Goal: Transaction & Acquisition: Download file/media

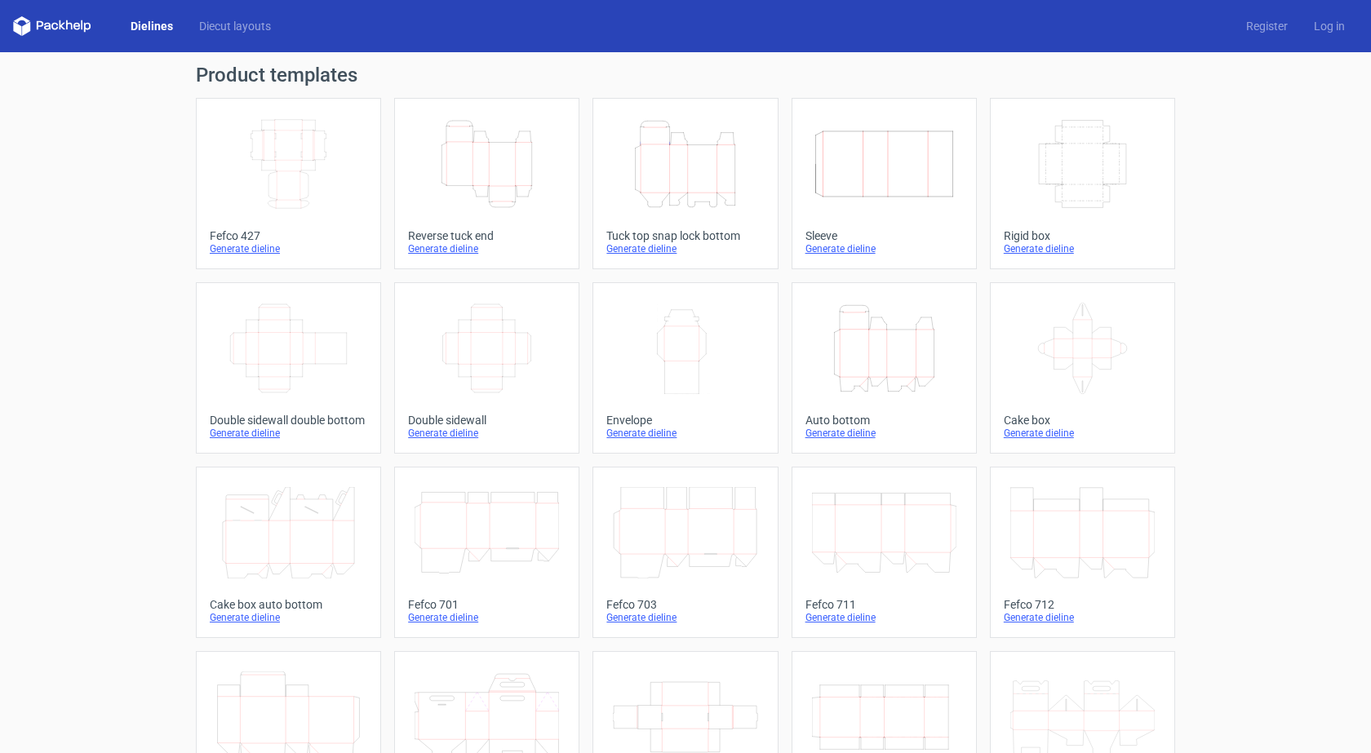
click at [637, 251] on div "Generate dieline" at bounding box center [685, 248] width 158 height 13
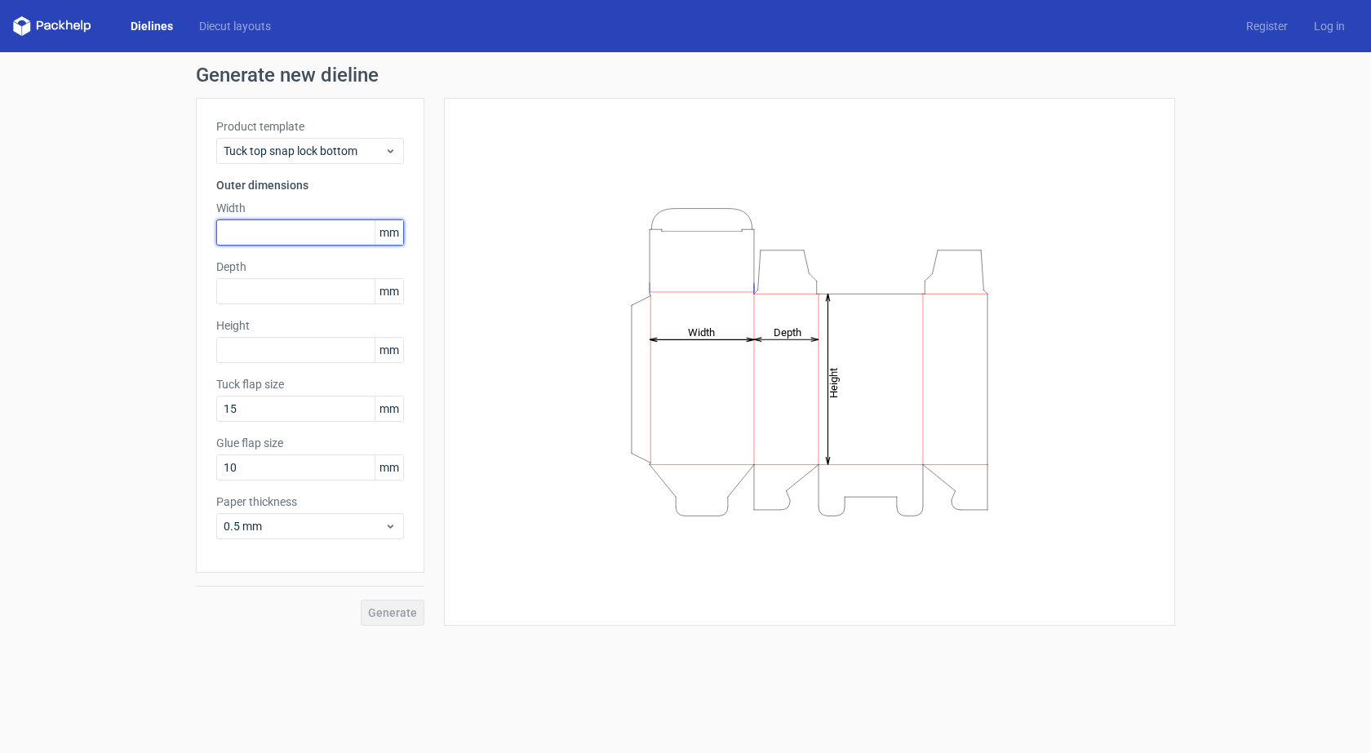
click at [313, 242] on input "text" at bounding box center [310, 233] width 188 height 26
type input "442"
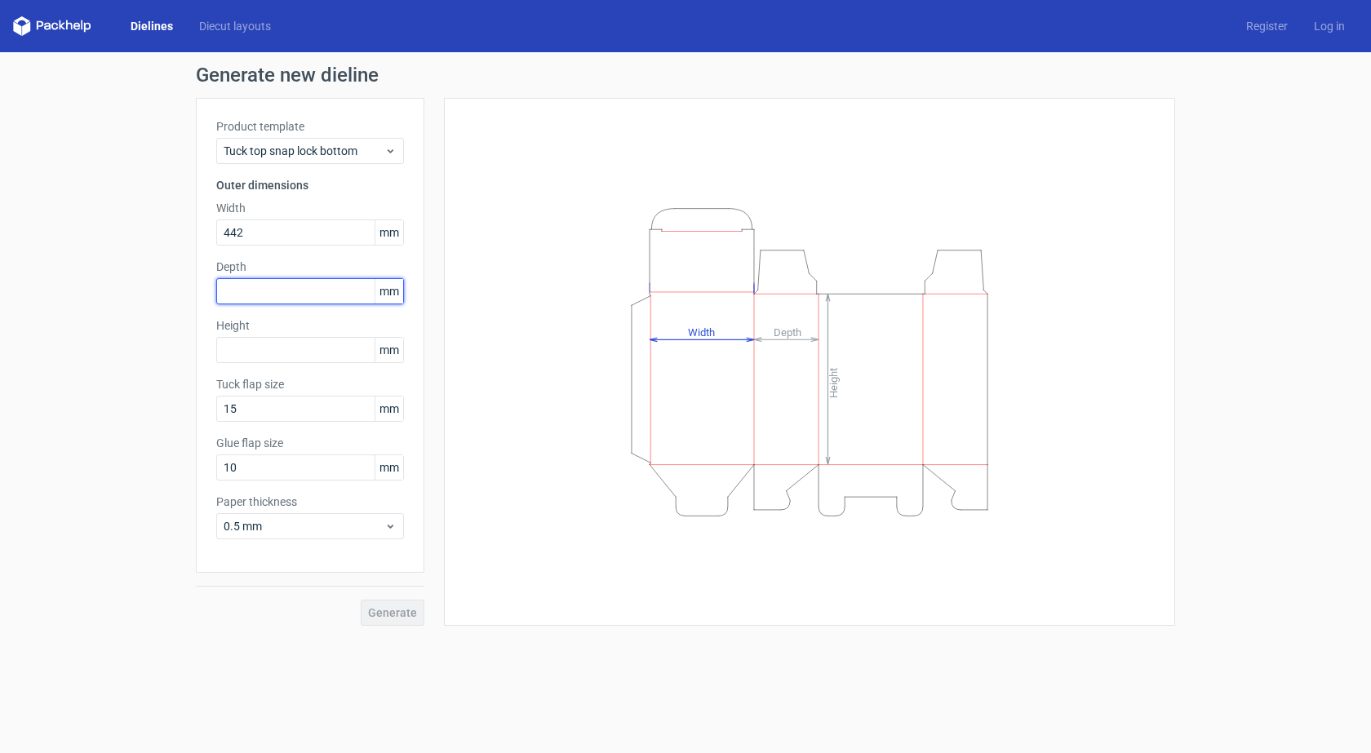
click at [248, 289] on input "text" at bounding box center [310, 291] width 188 height 26
type input "165"
click at [274, 356] on input "text" at bounding box center [310, 350] width 188 height 26
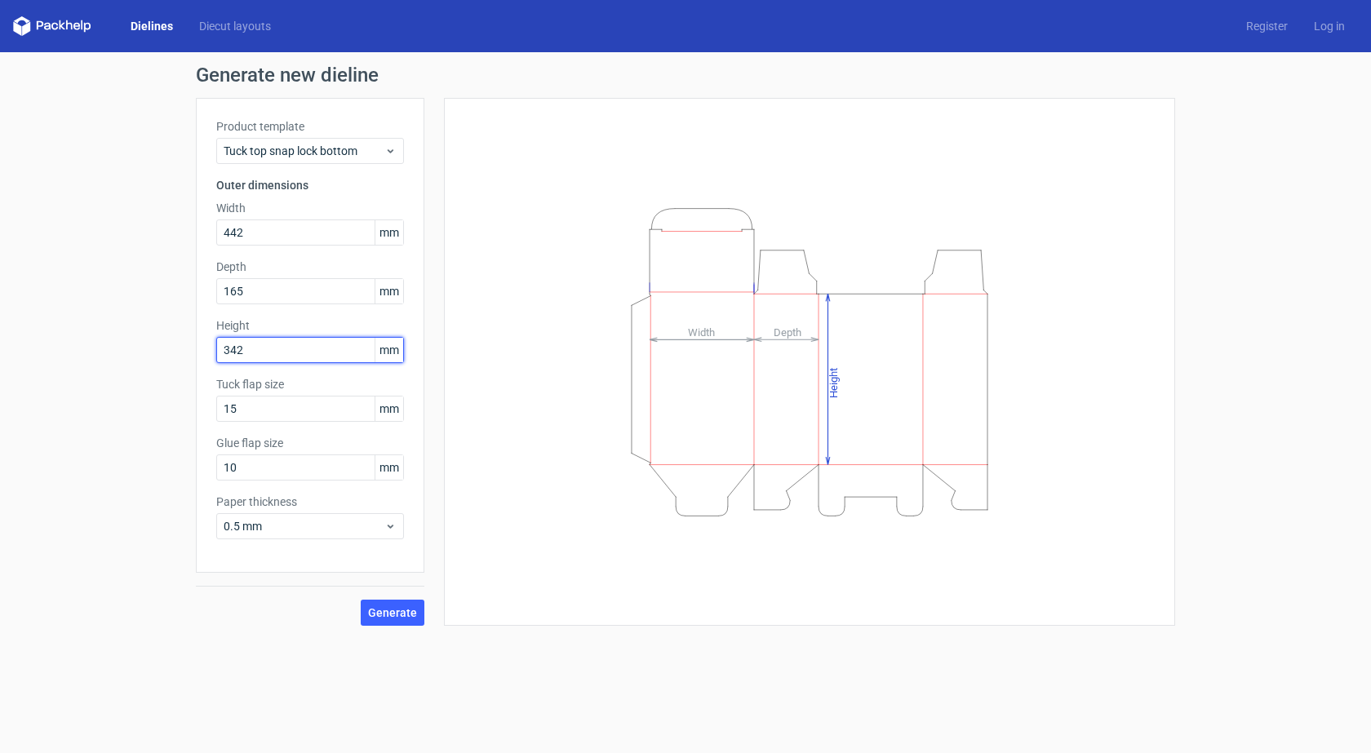
type input "342"
click at [375, 603] on button "Generate" at bounding box center [393, 613] width 64 height 26
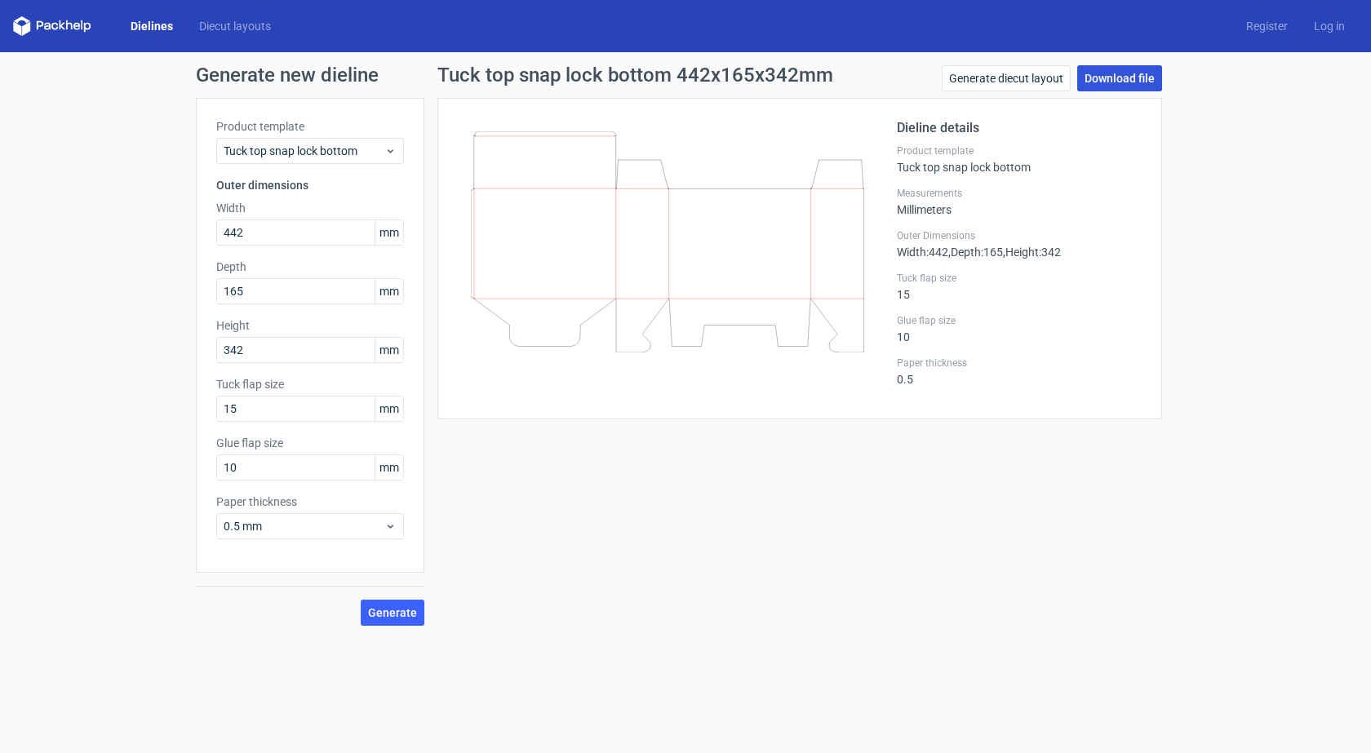
click at [1107, 73] on link "Download file" at bounding box center [1119, 78] width 85 height 26
